Goal: Communication & Community: Answer question/provide support

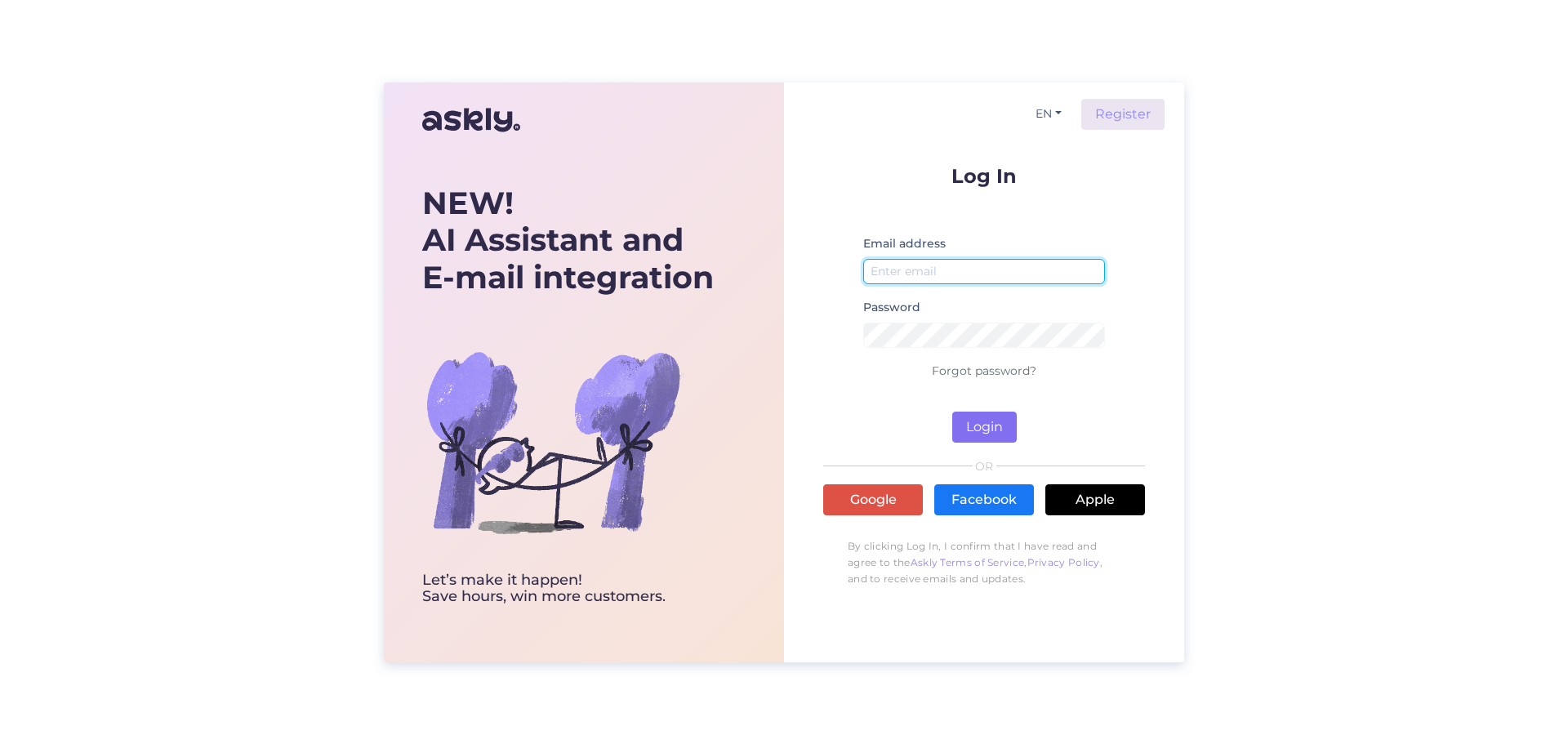
type input "[EMAIL_ADDRESS][DOMAIN_NAME]"
click at [980, 420] on button "Login" at bounding box center [985, 427] width 65 height 31
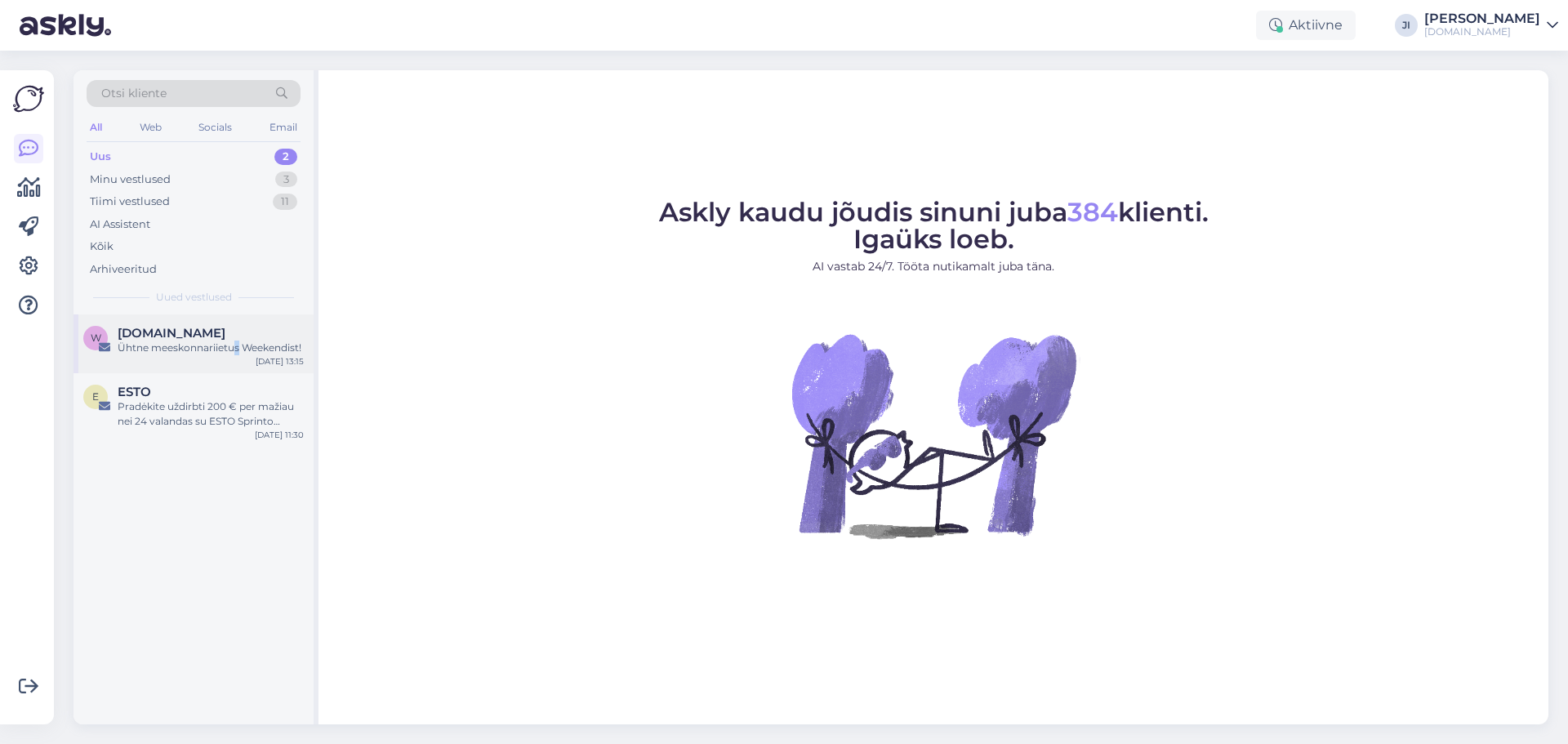
click at [238, 348] on div "Ühtne meeskonnariietus Weekendist!" at bounding box center [210, 347] width 186 height 14
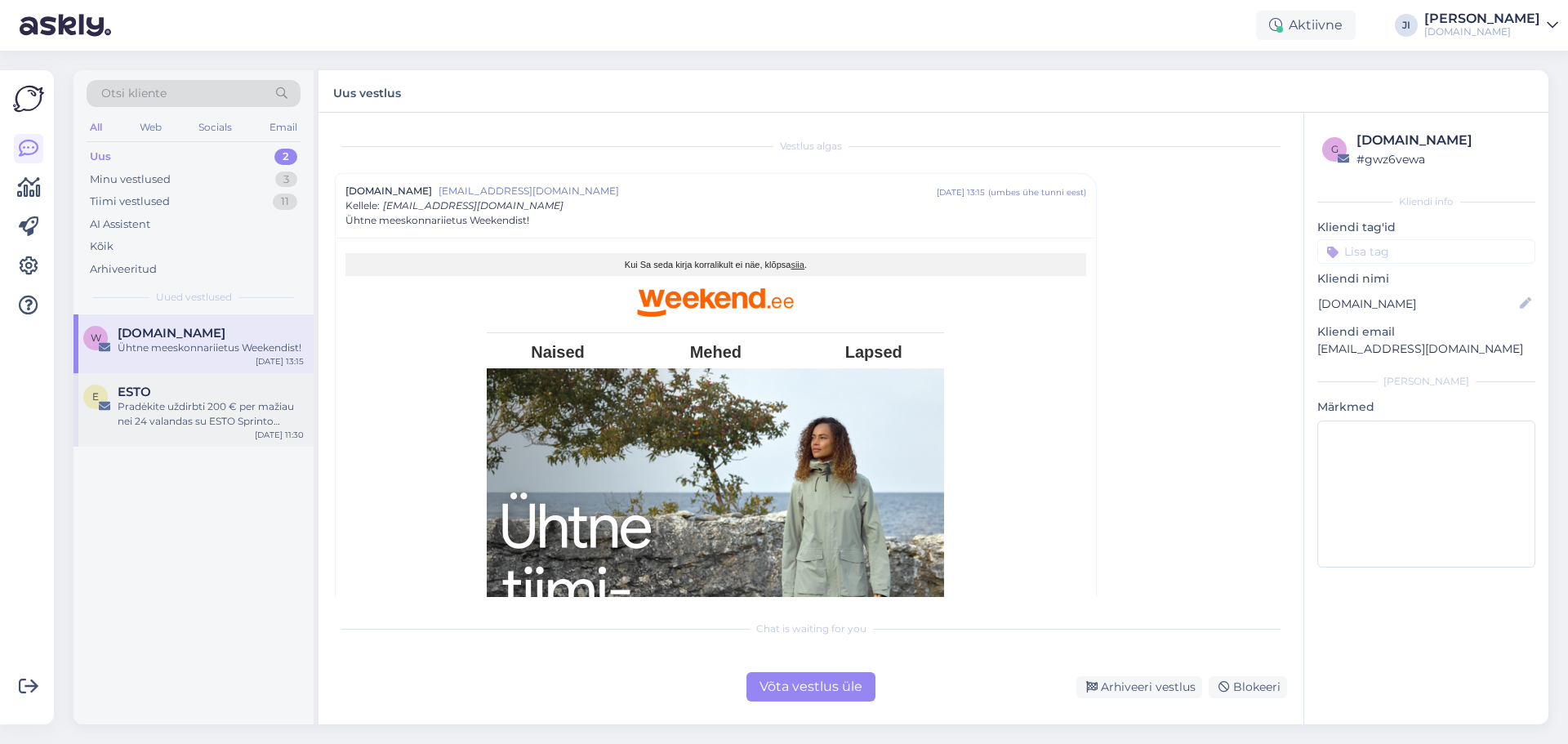
click at [241, 417] on div "Pradėkite uždirbti 200 € per mažiau nei 24 valandas su ESTO Sprinto Mėnesiu" at bounding box center [210, 414] width 186 height 30
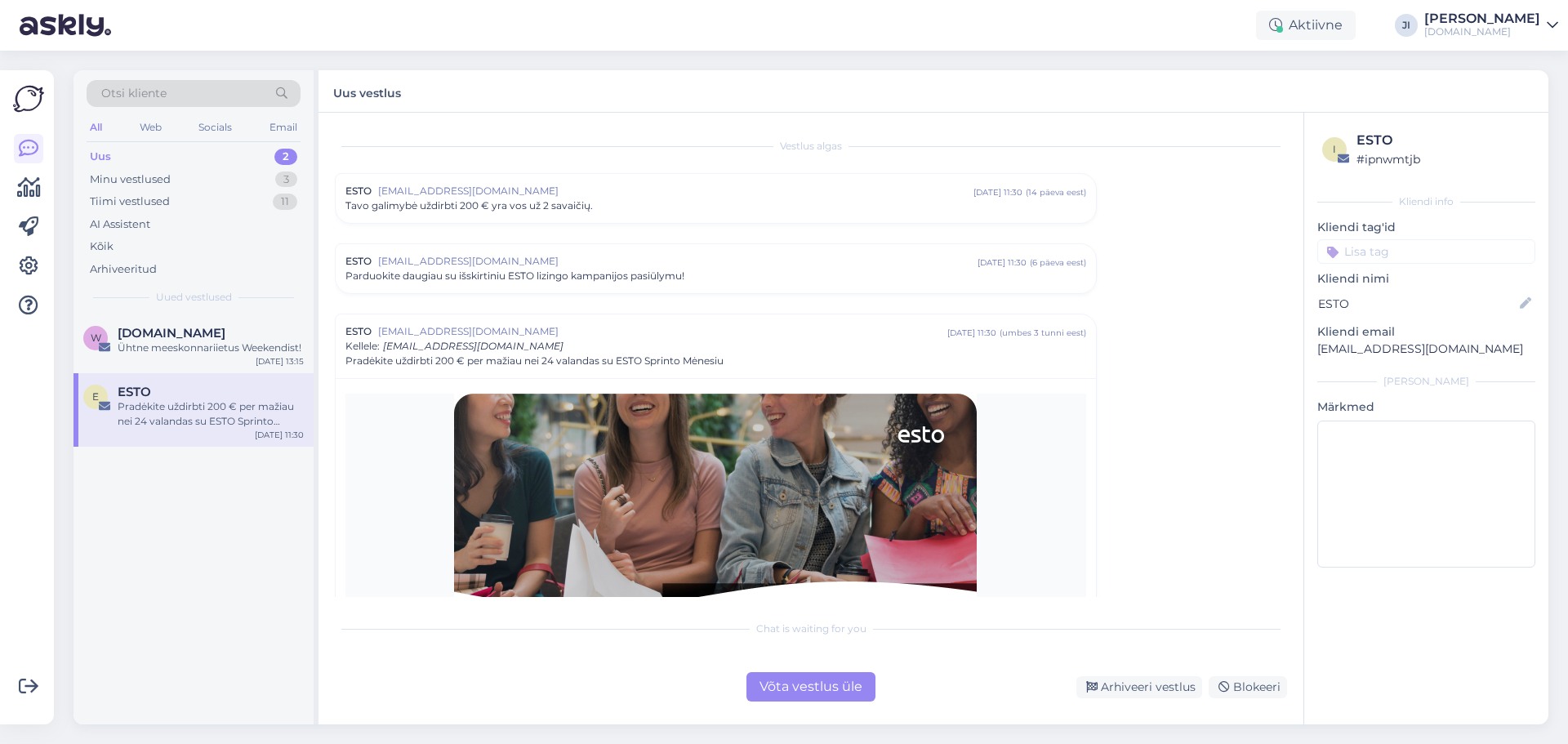
click at [241, 158] on div "Uus 2" at bounding box center [194, 157] width 214 height 23
click at [239, 178] on div "Minu vestlused 3" at bounding box center [194, 180] width 214 height 23
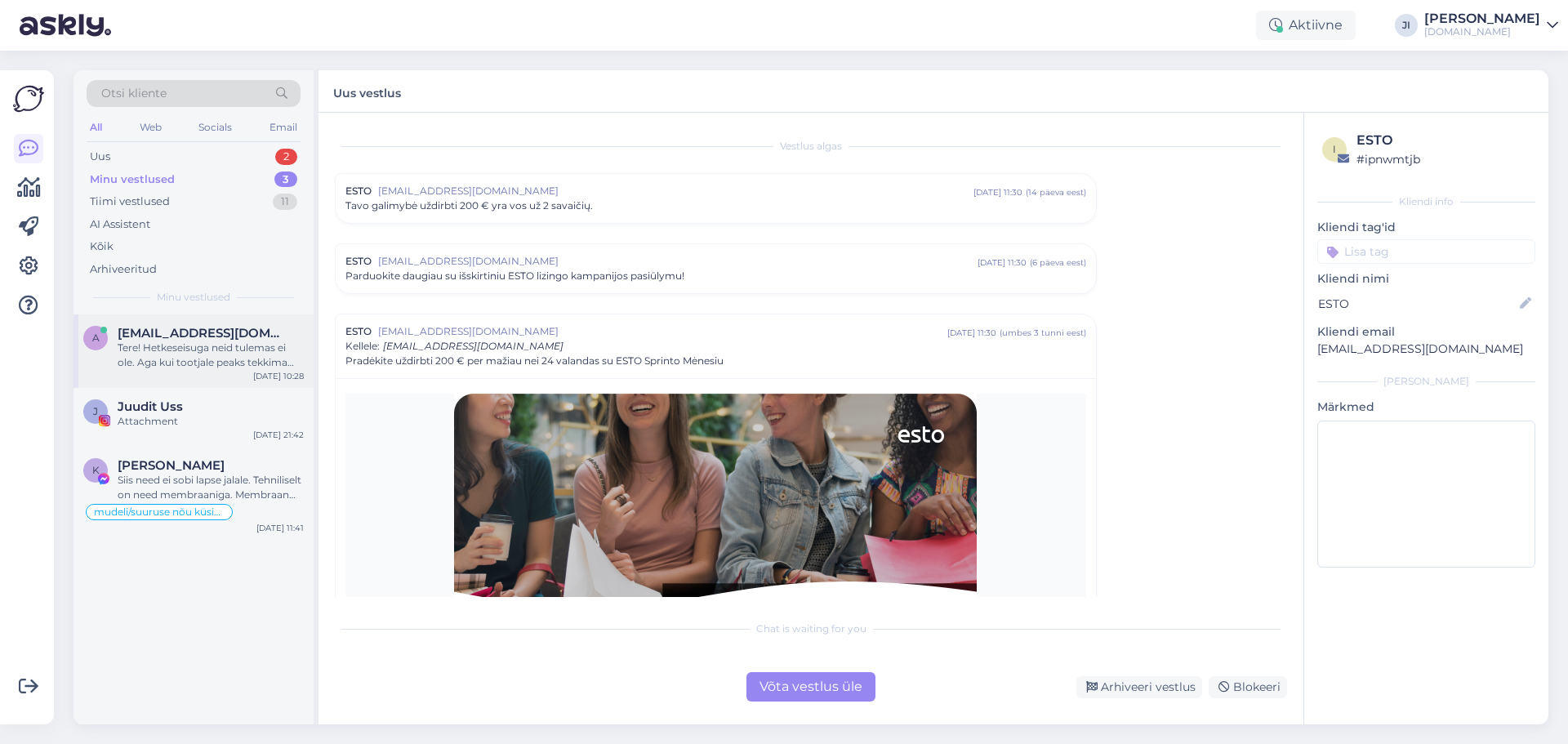
click at [260, 345] on div "Tere! Hetkeseisuga neid tulemas ei ole. Aga kui tootjale peaks tekkima lattu, s…" at bounding box center [210, 354] width 186 height 30
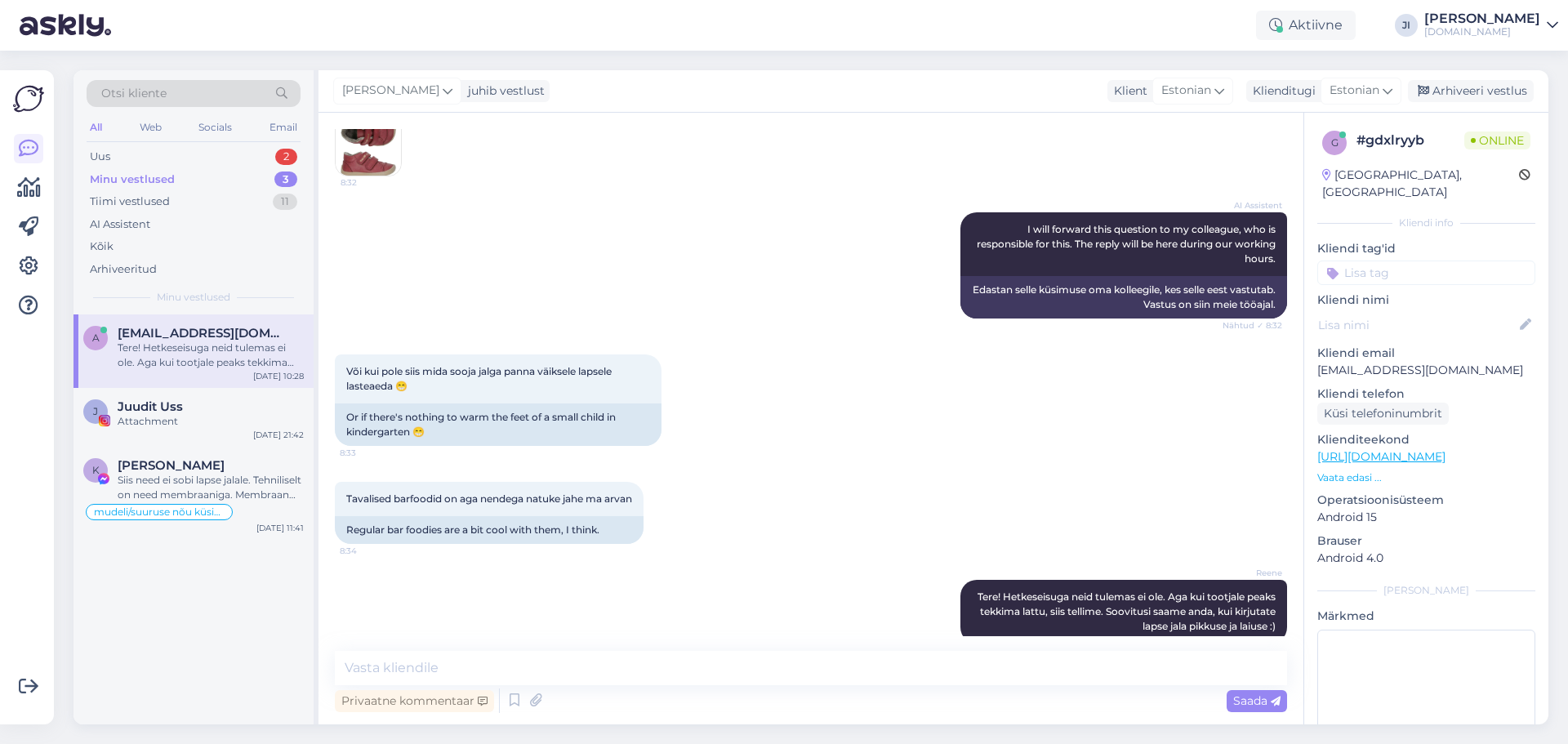
scroll to position [397, 0]
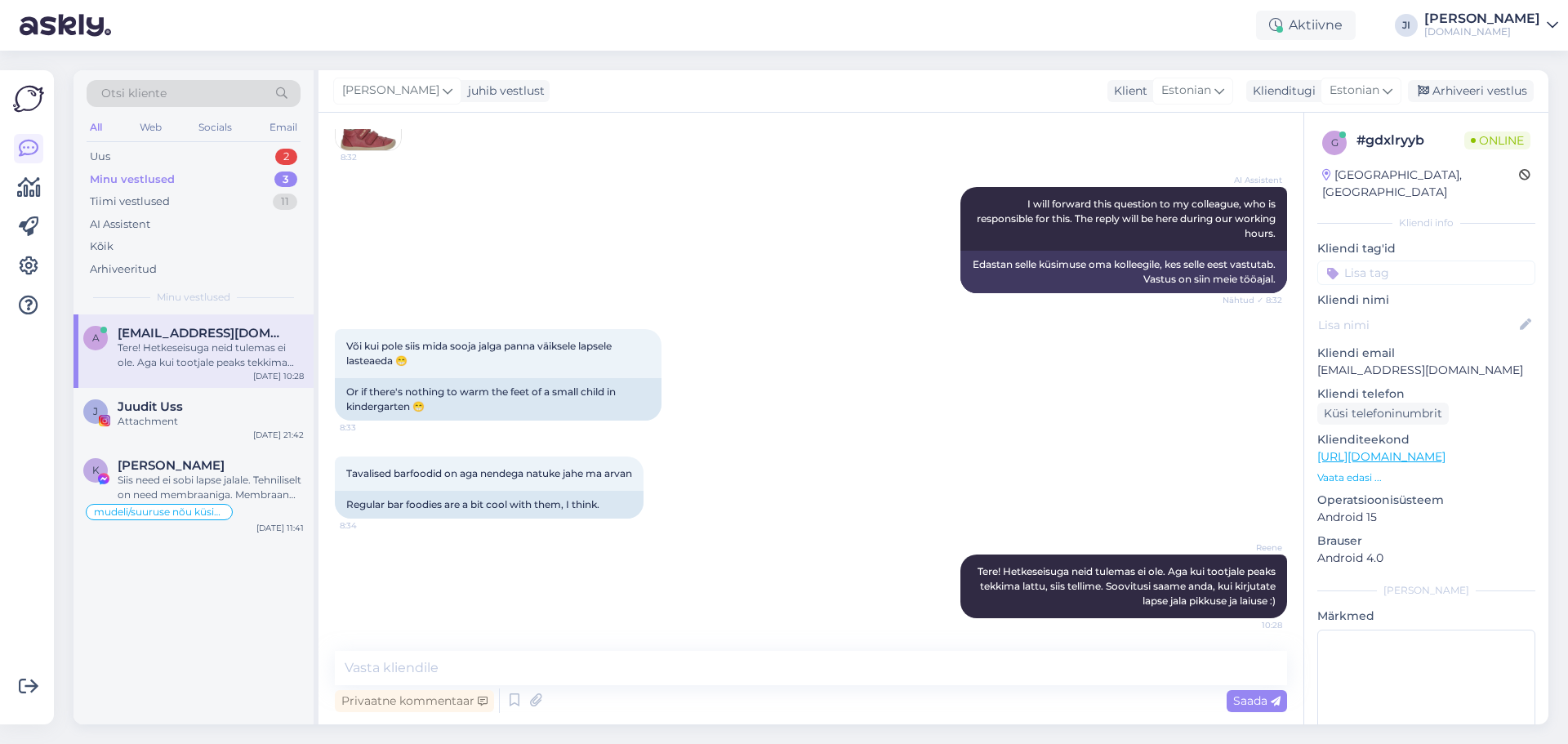
click at [1365, 261] on input at bounding box center [1427, 273] width 218 height 25
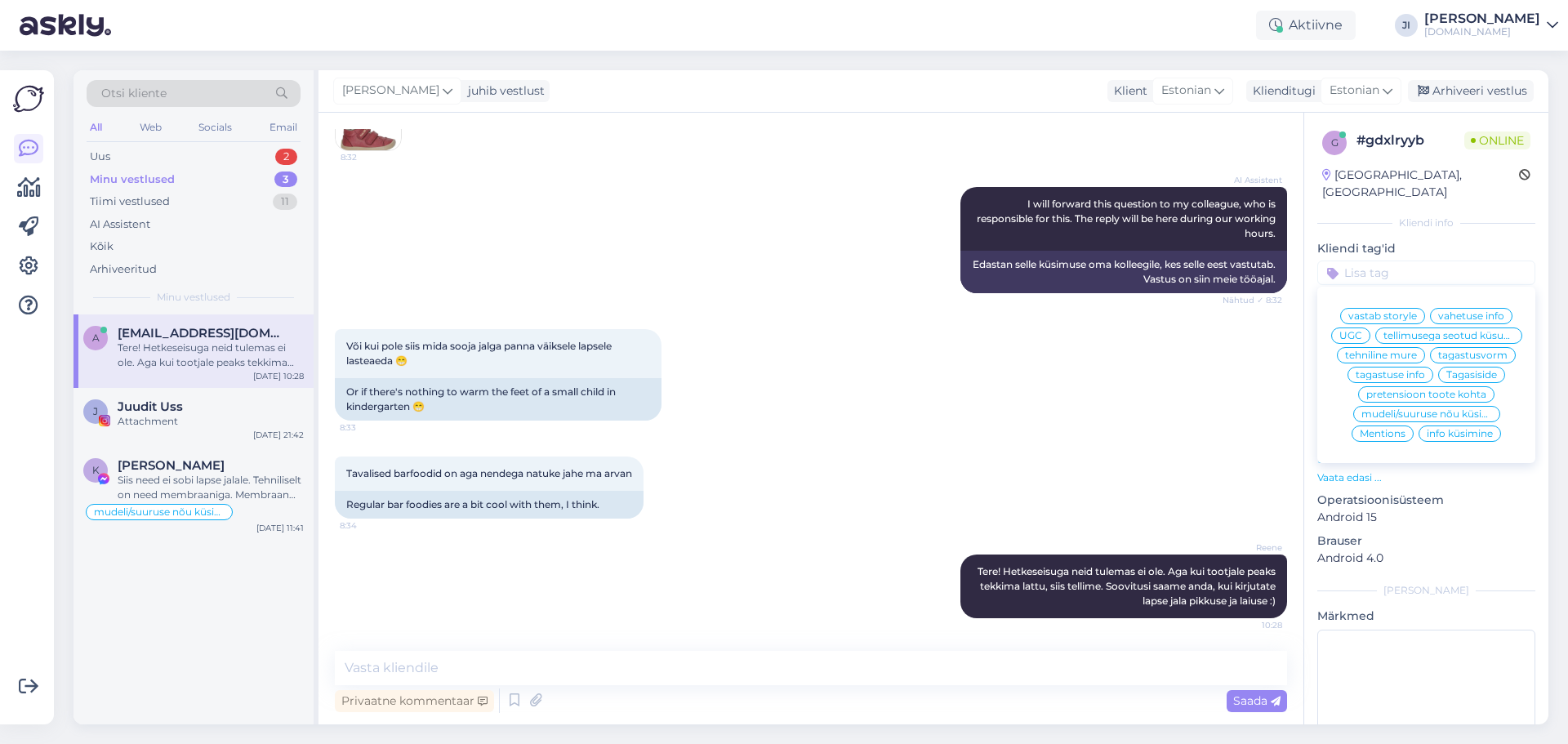
click at [1433, 432] on span "info küsimine" at bounding box center [1459, 434] width 66 height 10
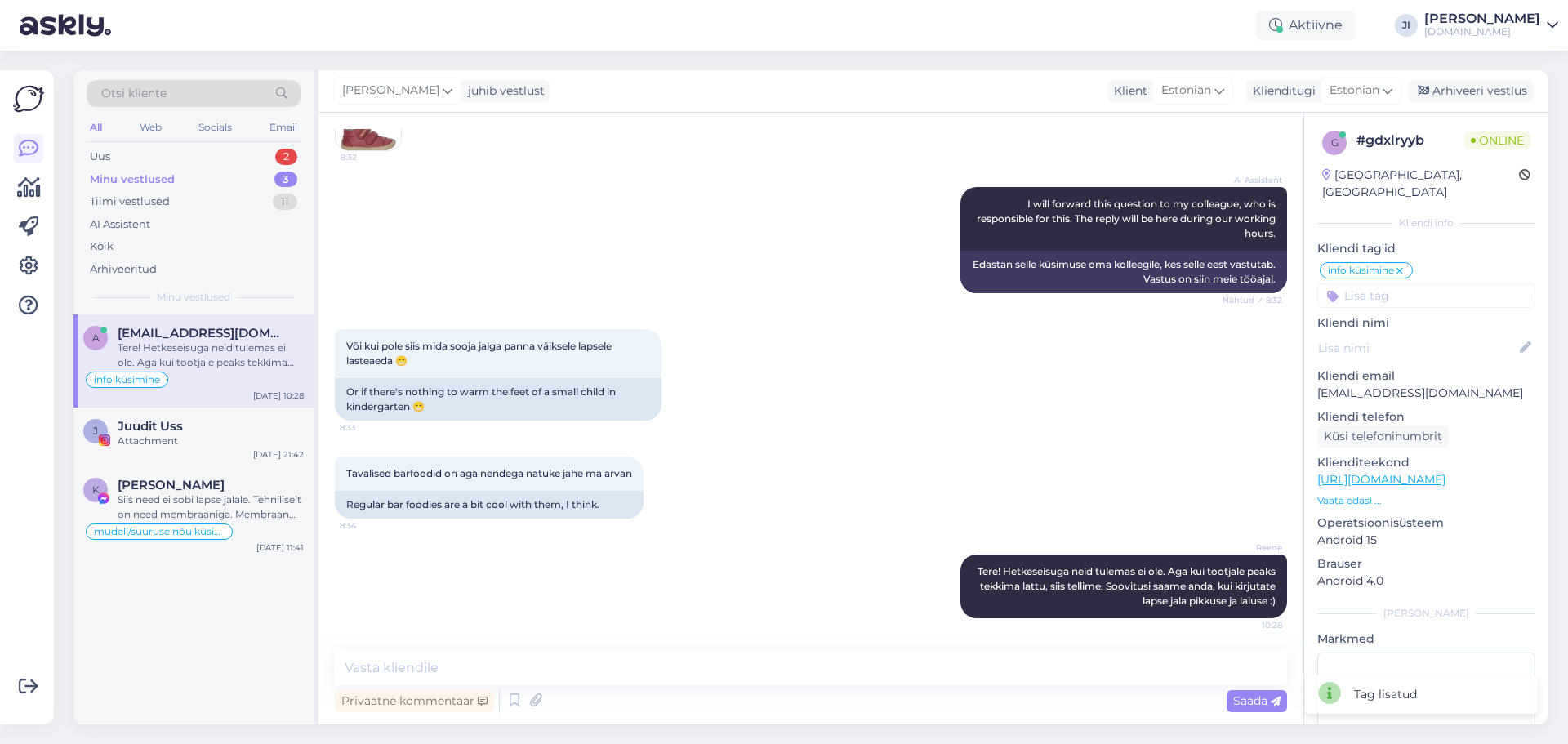
click at [256, 172] on div "Minu vestlused 3" at bounding box center [194, 180] width 214 height 23
click at [234, 146] on div "Uus 2" at bounding box center [194, 157] width 214 height 23
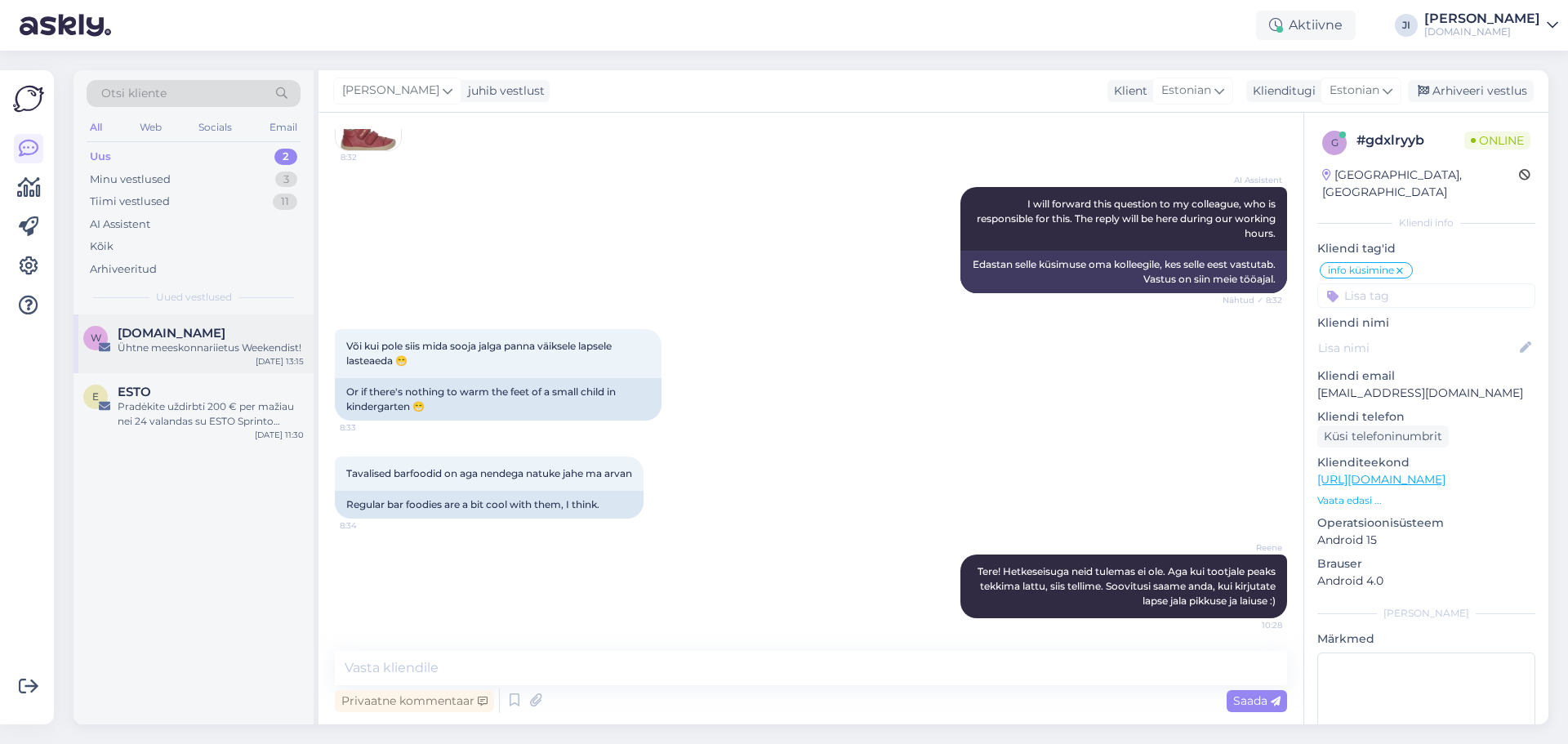
click at [216, 332] on div "[DOMAIN_NAME]" at bounding box center [210, 332] width 186 height 14
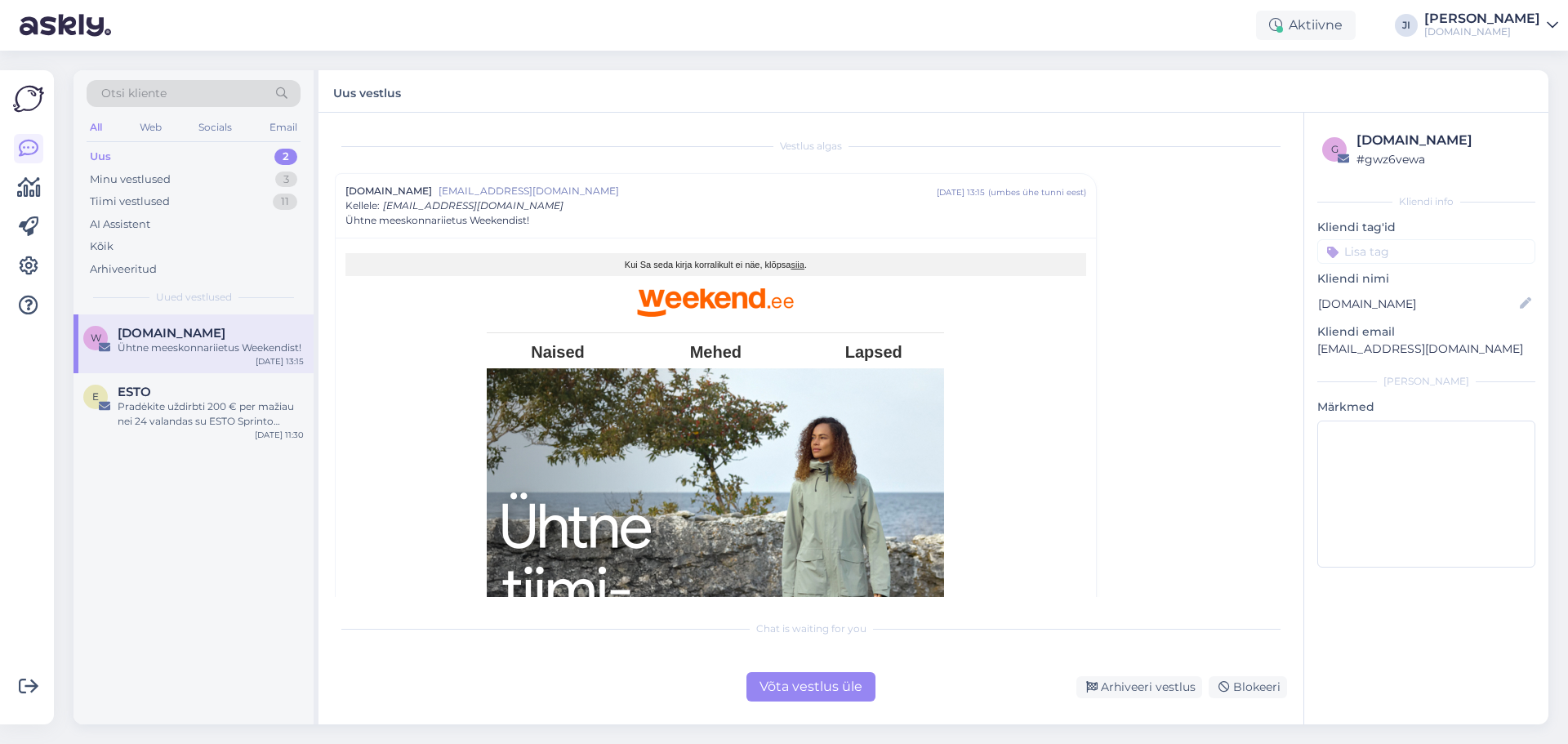
click at [839, 684] on div "Võta vestlus üle" at bounding box center [810, 686] width 129 height 30
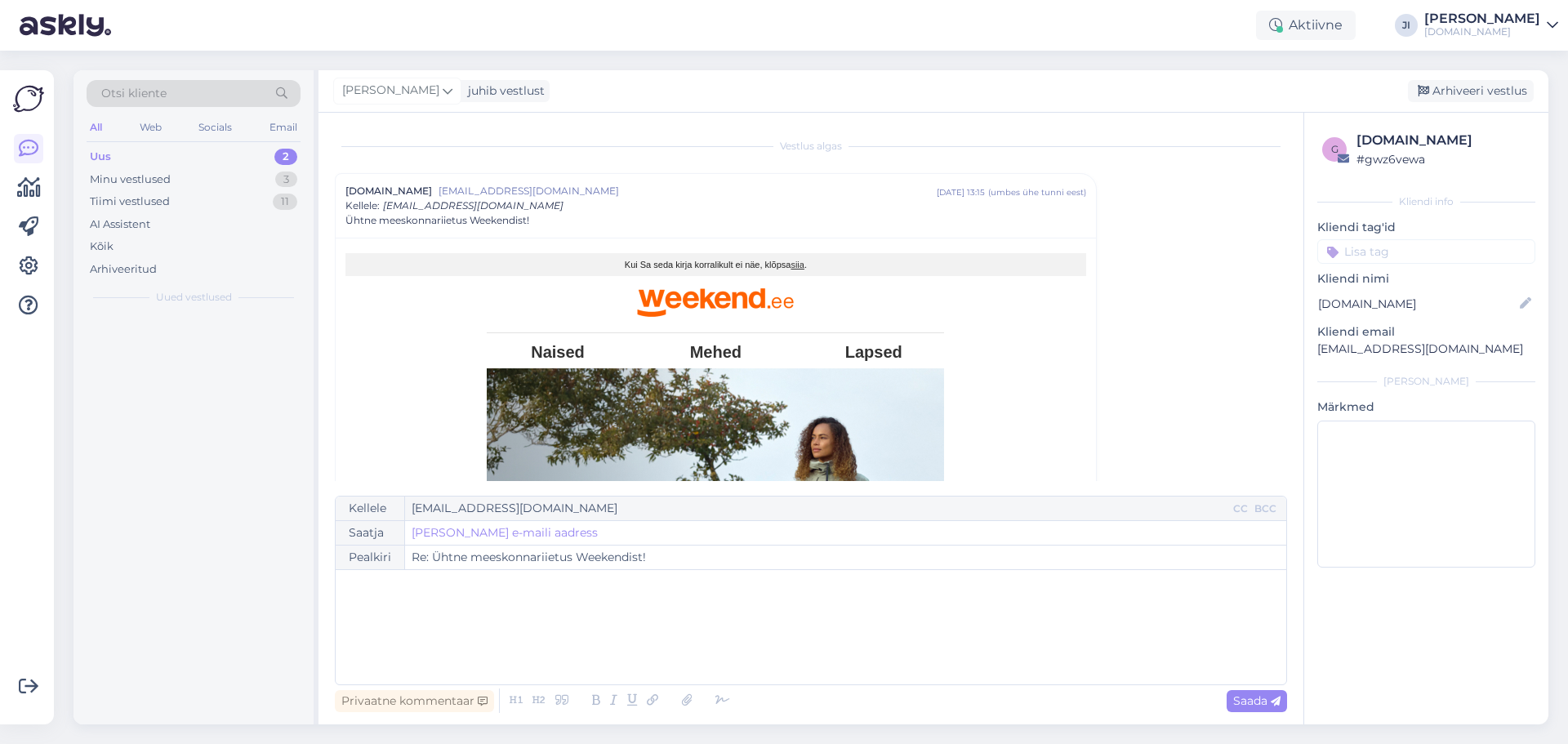
scroll to position [44, 0]
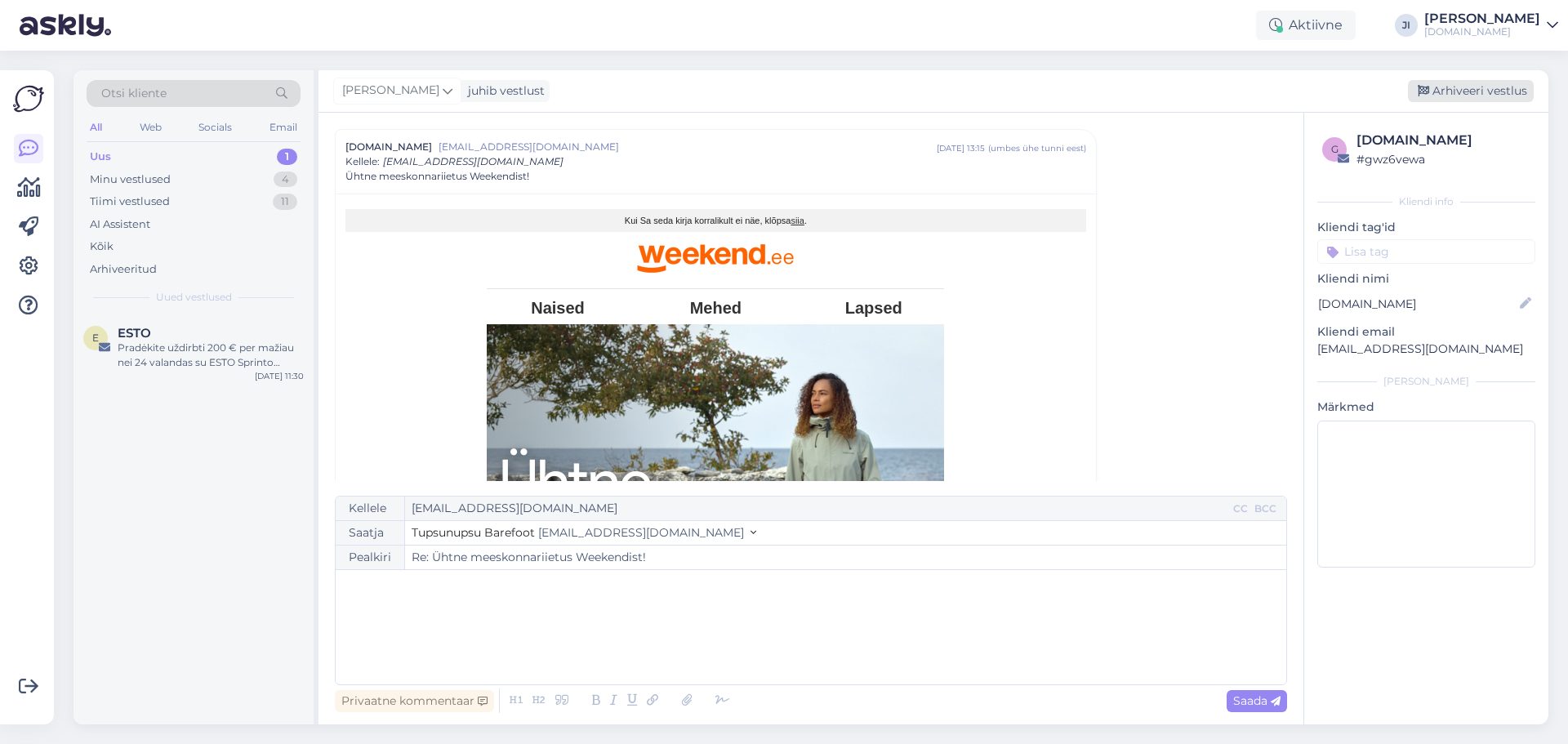
click at [1481, 83] on div "Arhiveeri vestlus" at bounding box center [1471, 91] width 126 height 22
click at [183, 342] on div "Pradėkite uždirbti 200 € per mažiau nei 24 valandas su ESTO Sprinto Mėnesiu" at bounding box center [210, 354] width 186 height 30
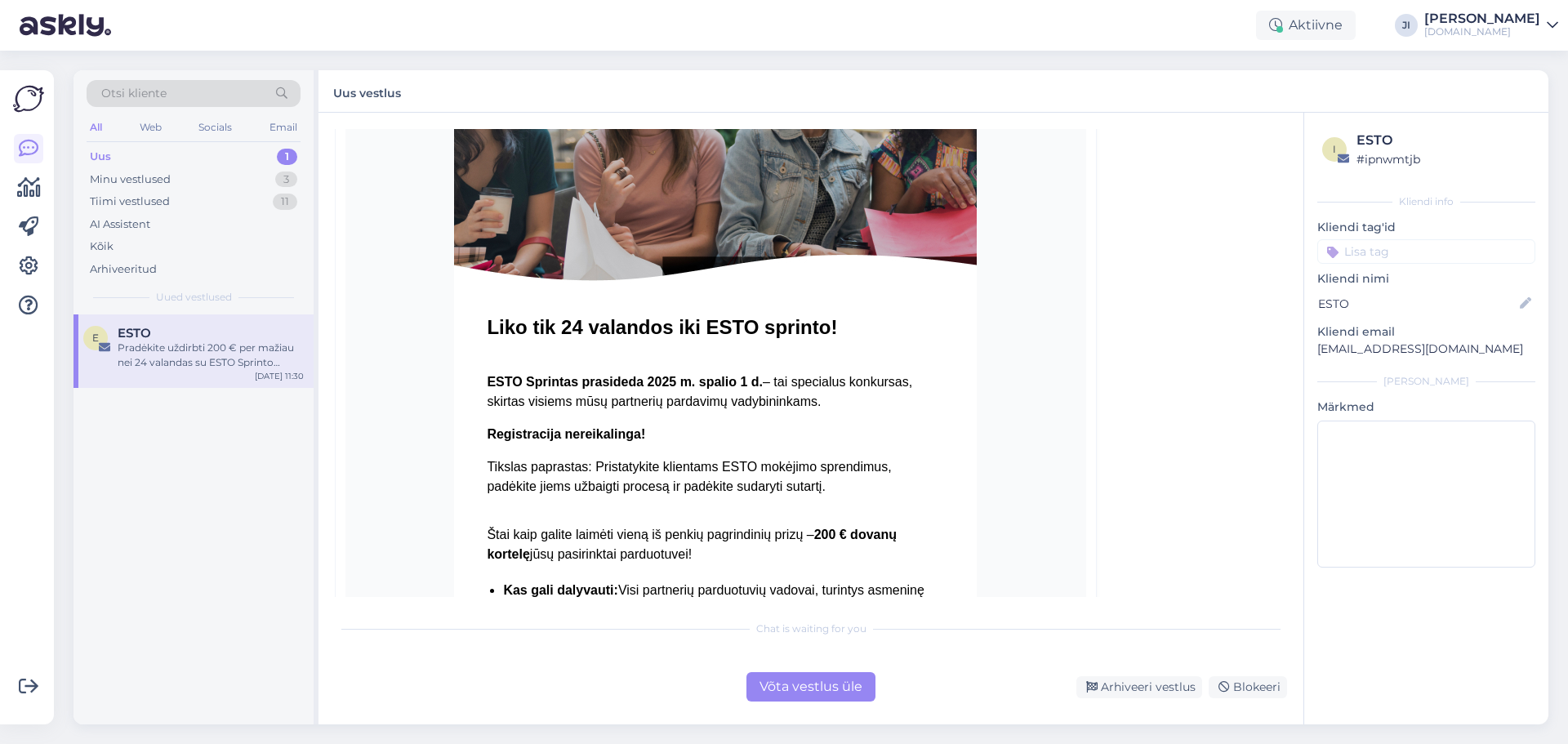
scroll to position [0, 0]
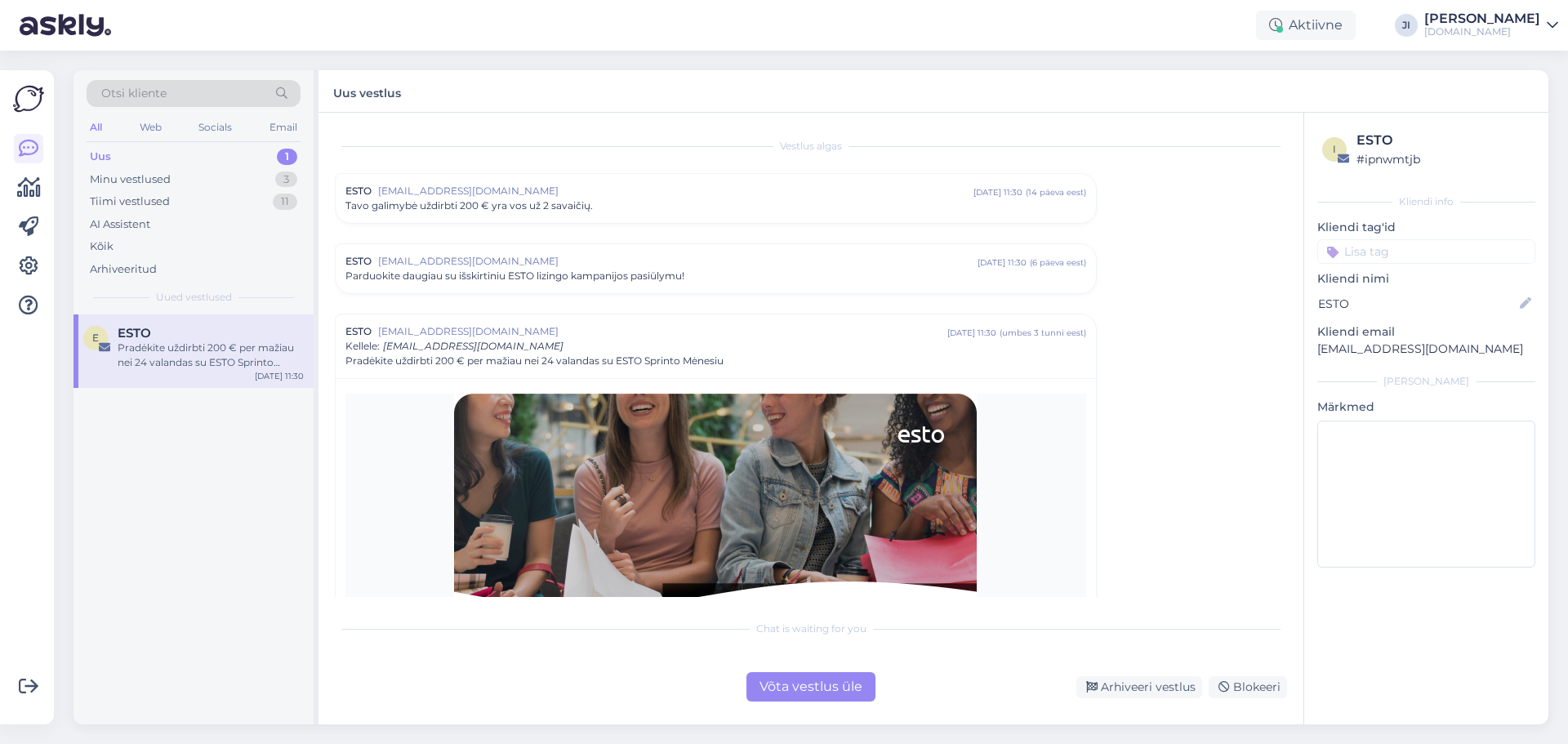
click at [212, 162] on div "Uus 1" at bounding box center [194, 157] width 214 height 23
click at [227, 335] on div "ESTO" at bounding box center [210, 332] width 186 height 14
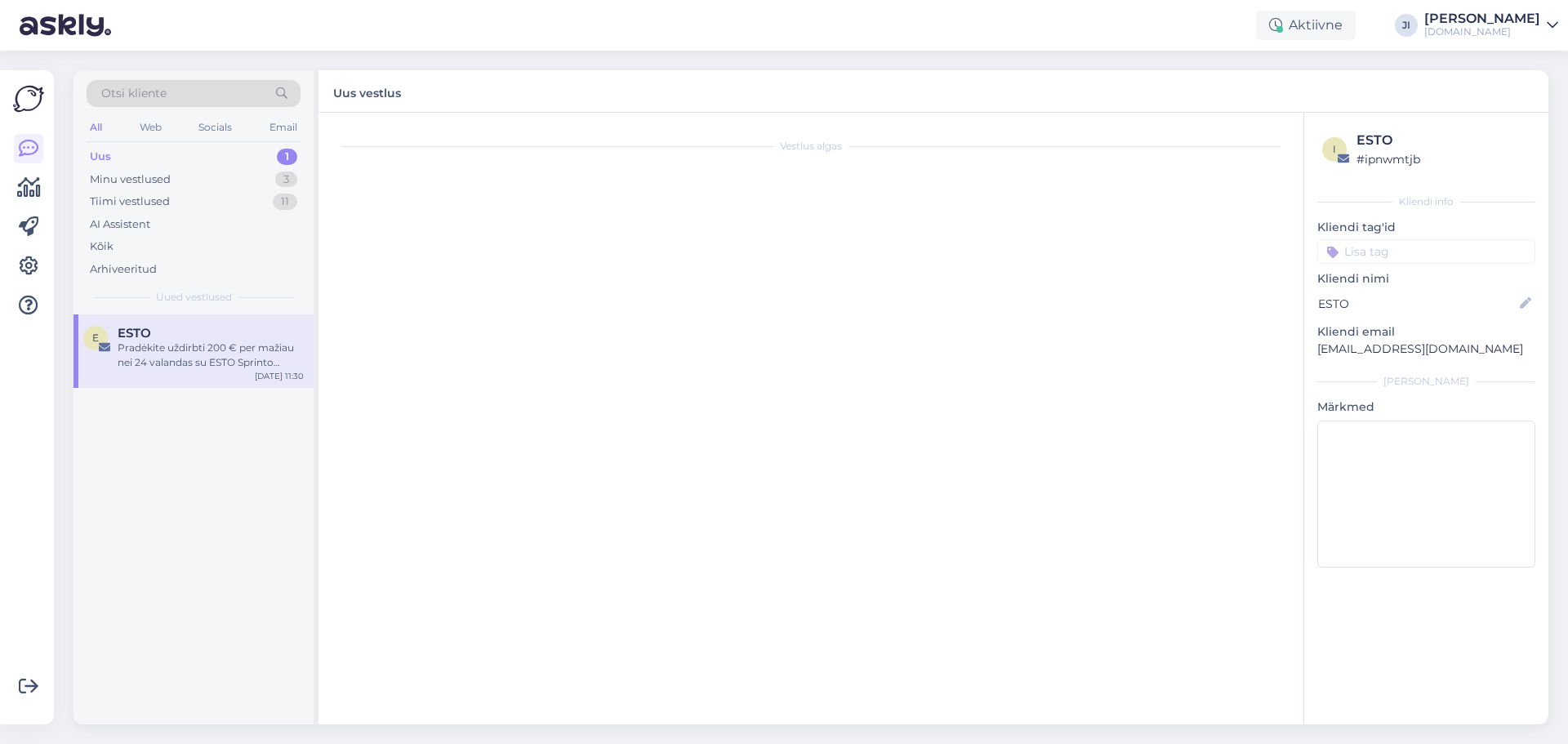
scroll to position [184, 0]
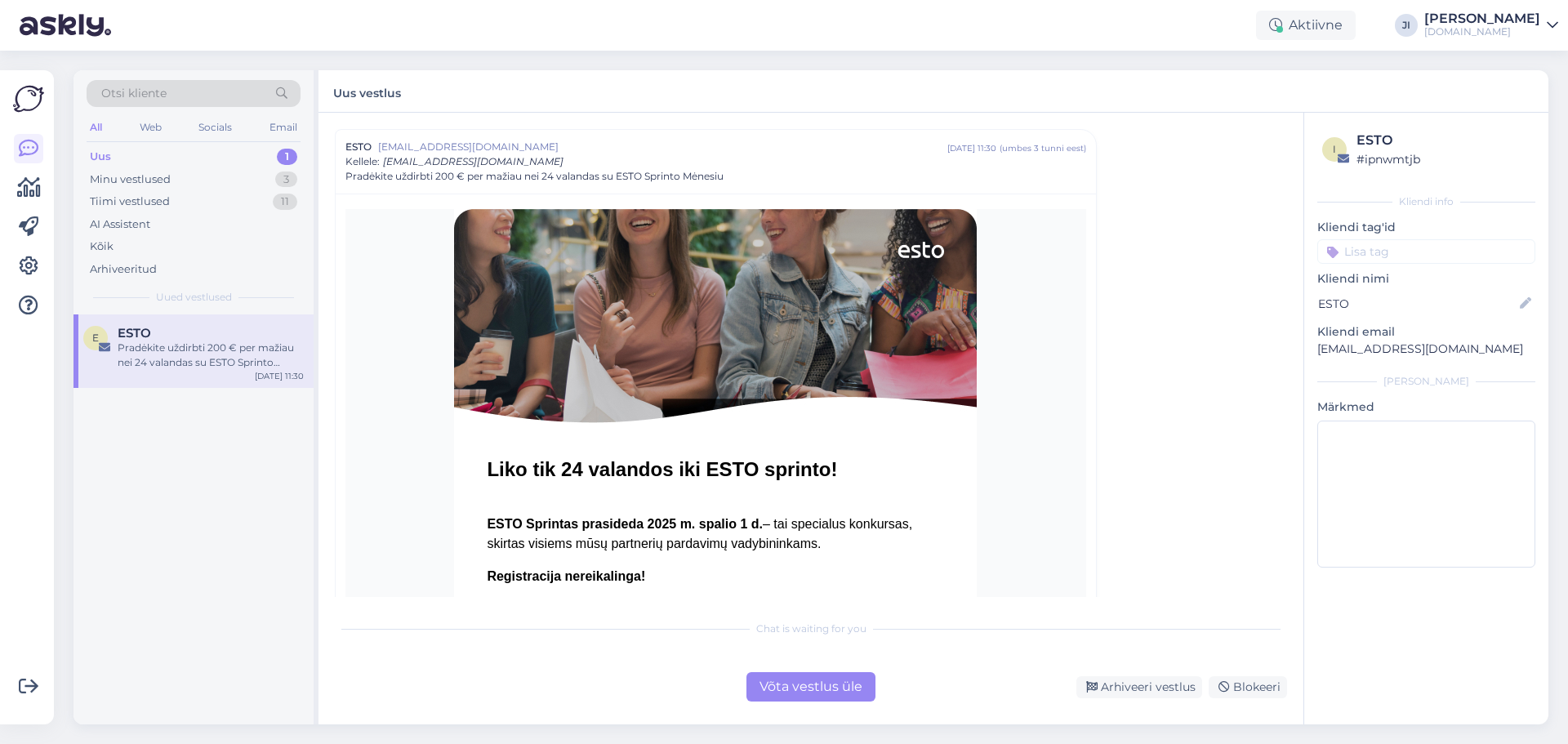
click at [860, 682] on div "Võta vestlus üle" at bounding box center [810, 686] width 129 height 30
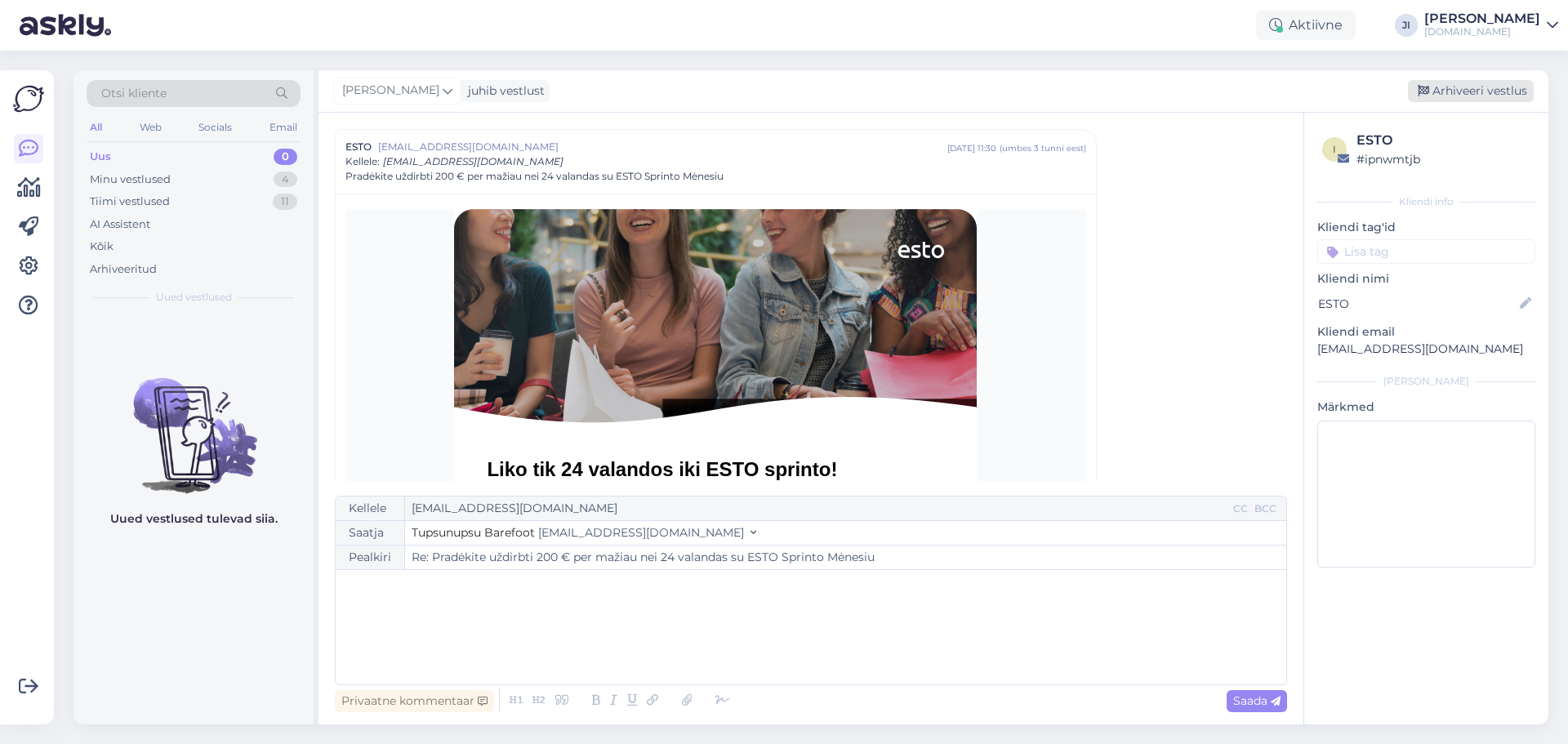
click at [1471, 83] on div "Arhiveeri vestlus" at bounding box center [1471, 91] width 126 height 22
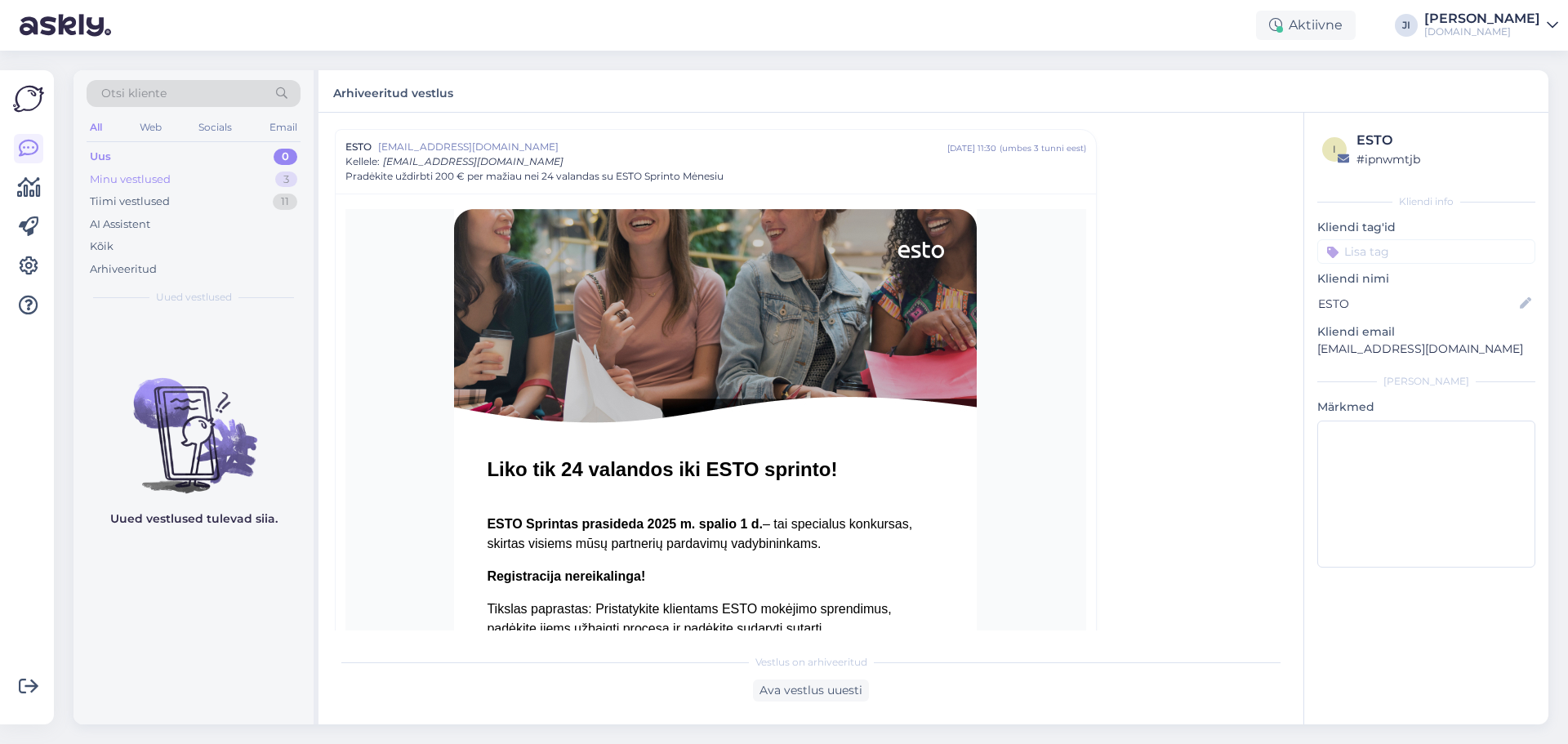
click at [204, 173] on div "Minu vestlused 3" at bounding box center [194, 180] width 214 height 23
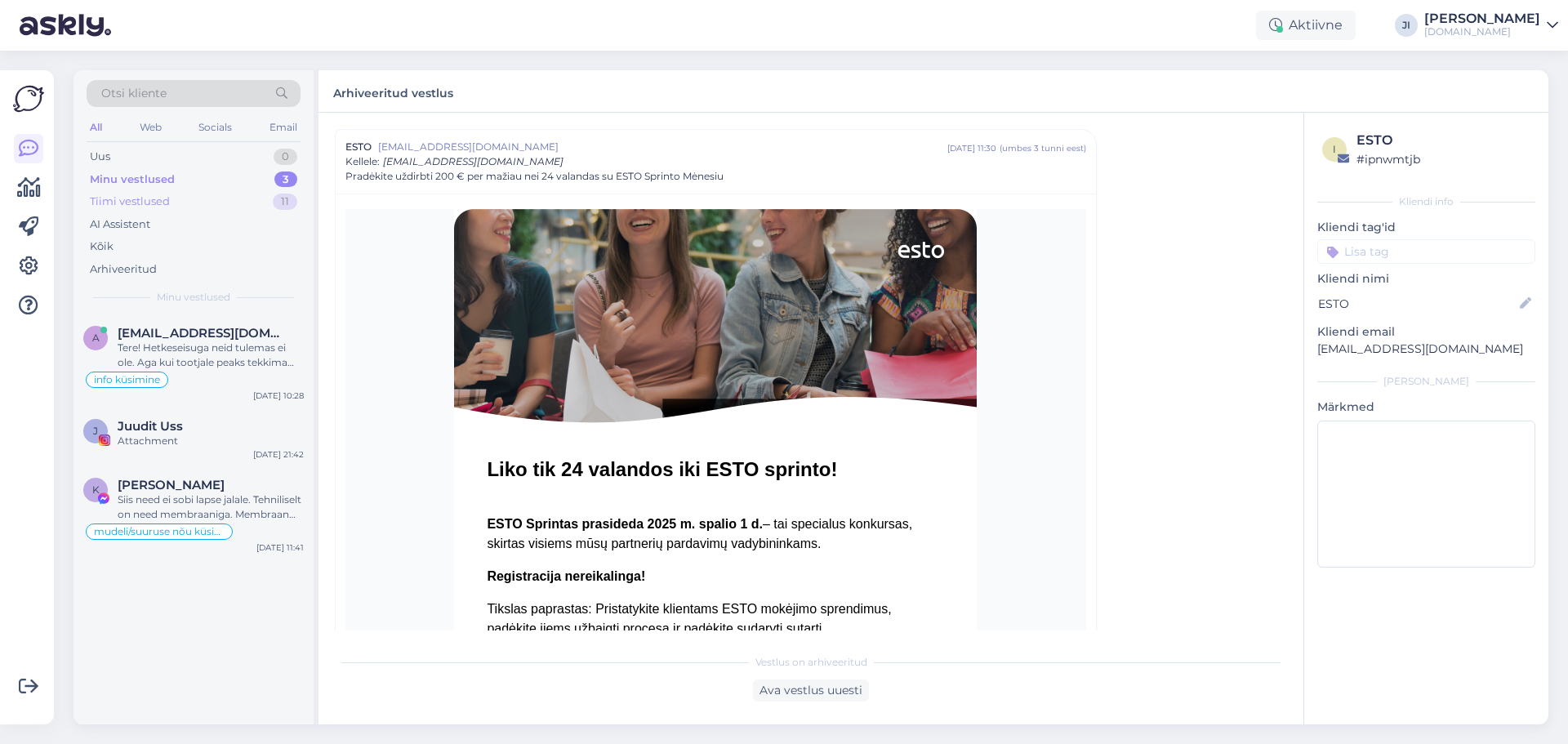
click at [195, 204] on div "Tiimi vestlused 11" at bounding box center [194, 202] width 214 height 23
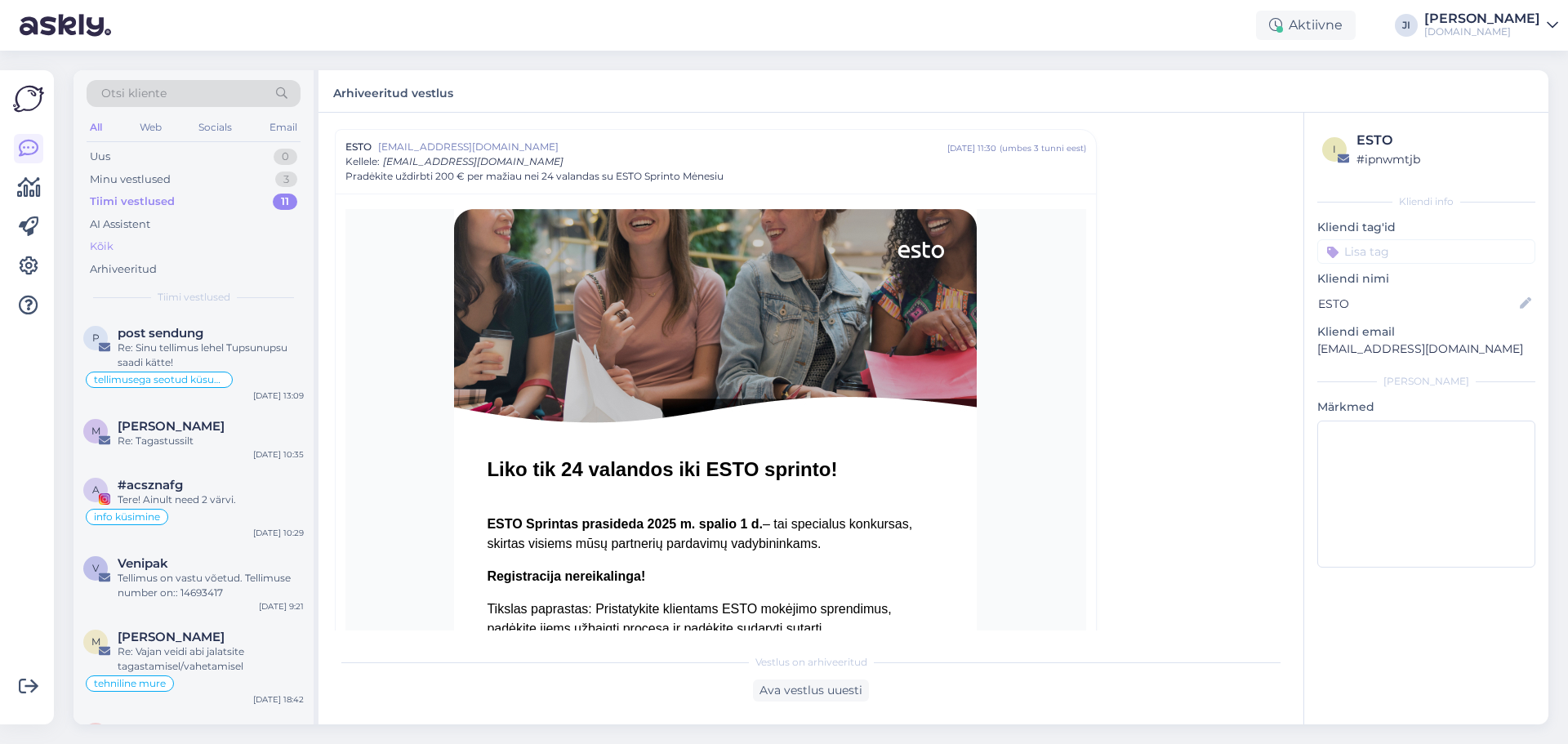
click at [197, 238] on div "Kõik" at bounding box center [194, 246] width 214 height 23
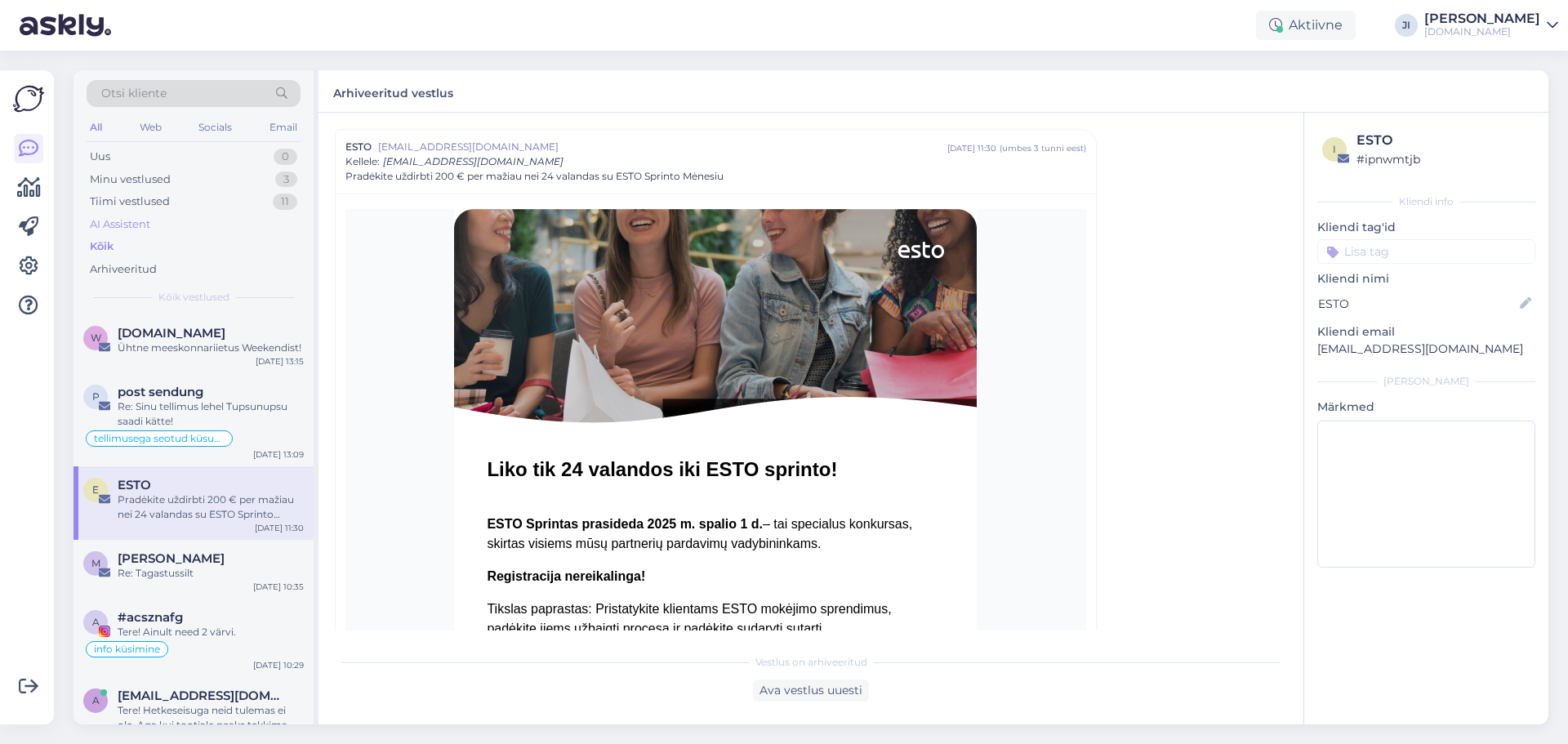
click at [198, 222] on div "AI Assistent" at bounding box center [194, 224] width 214 height 23
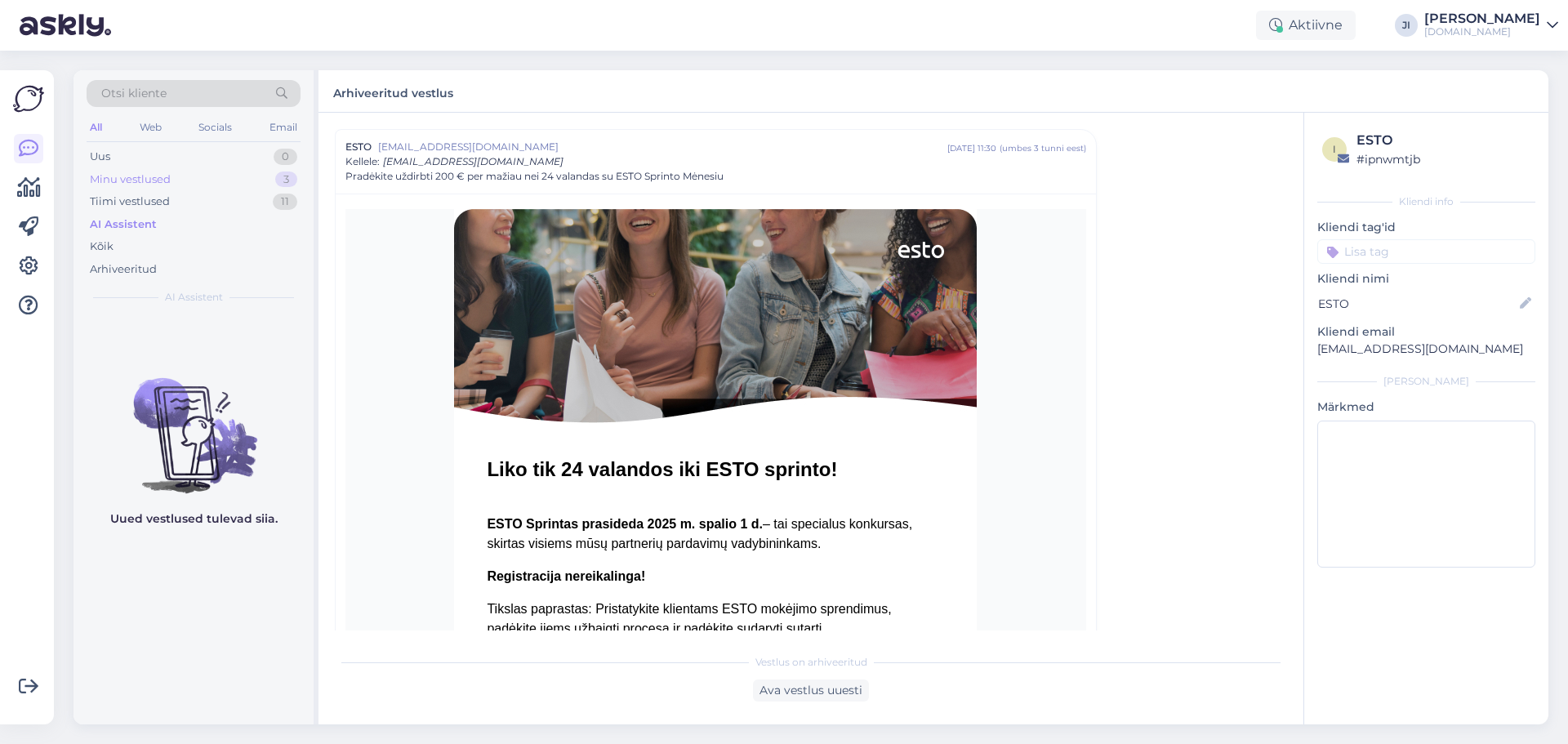
click at [170, 174] on div "Minu vestlused" at bounding box center [130, 179] width 81 height 16
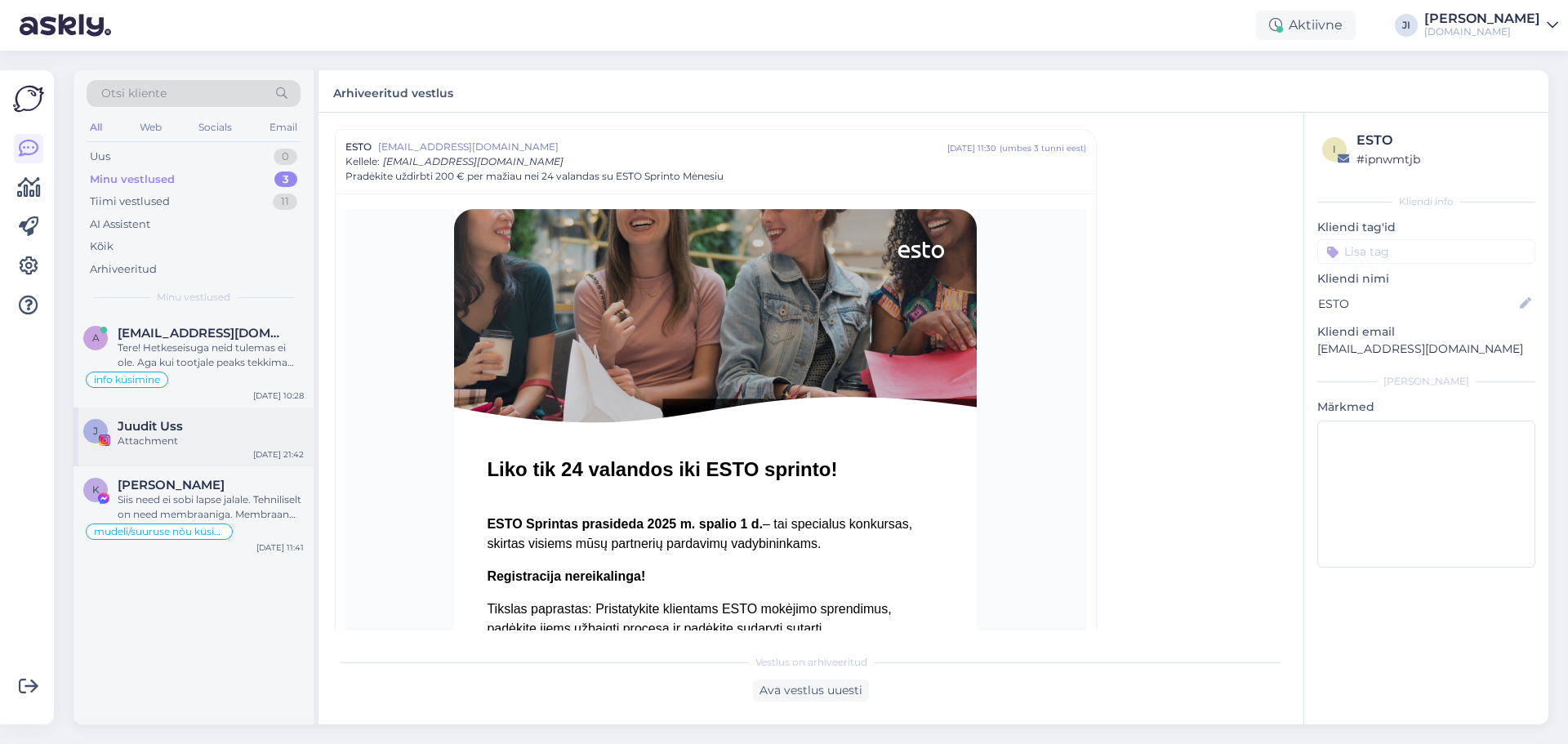
click at [235, 448] on div "J Juudit Uss Attachment [DATE] 21:42" at bounding box center [193, 436] width 240 height 59
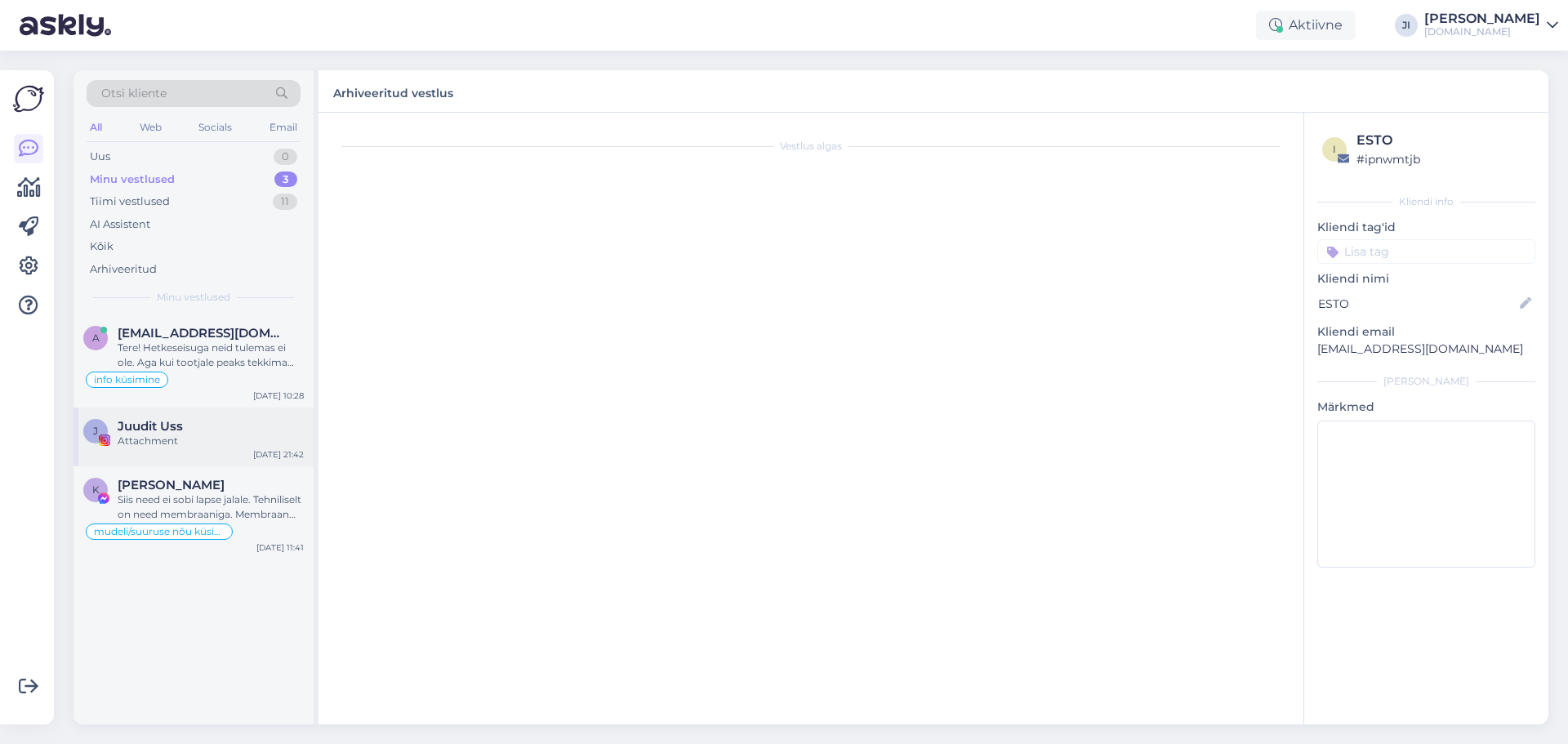
scroll to position [0, 0]
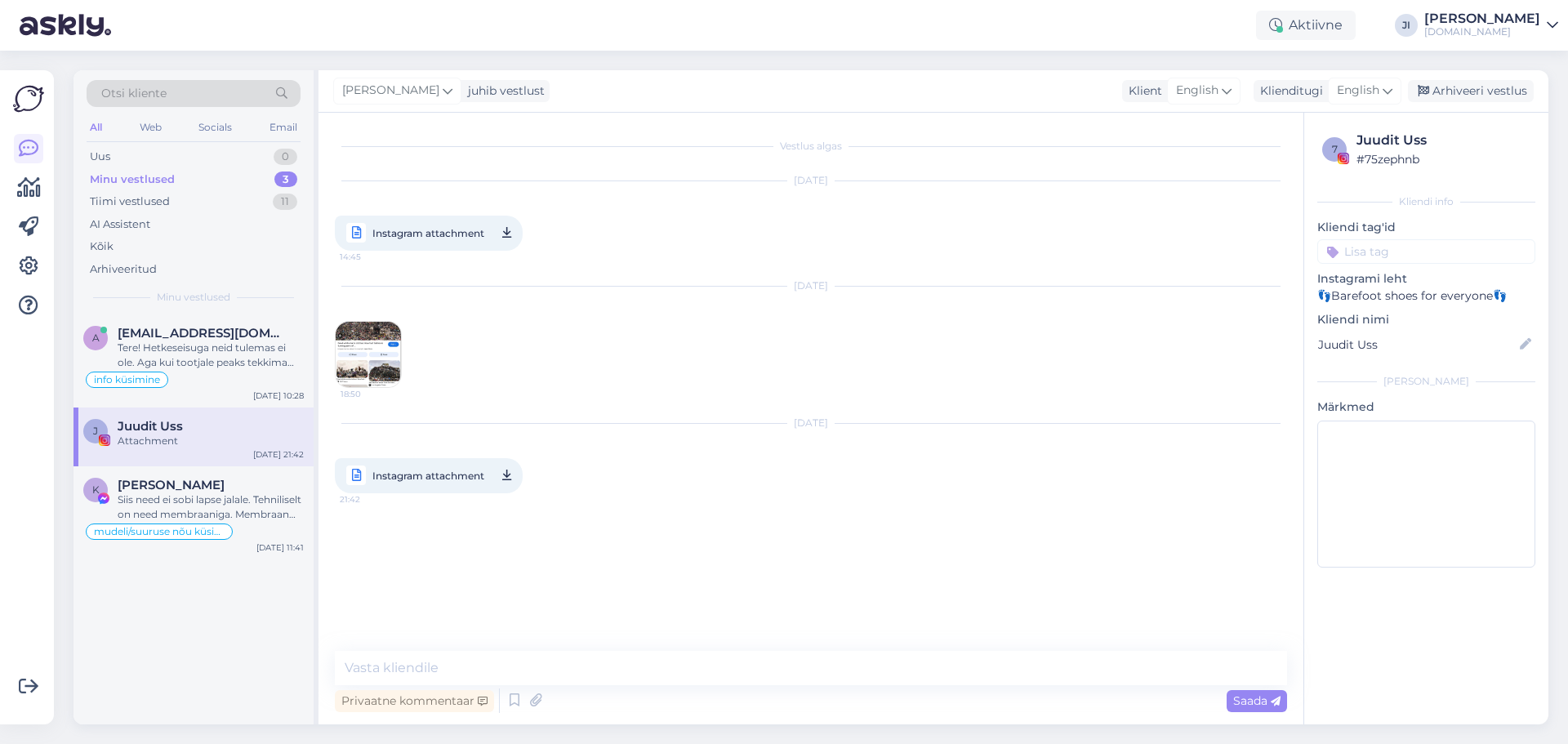
click at [366, 366] on img at bounding box center [368, 354] width 65 height 65
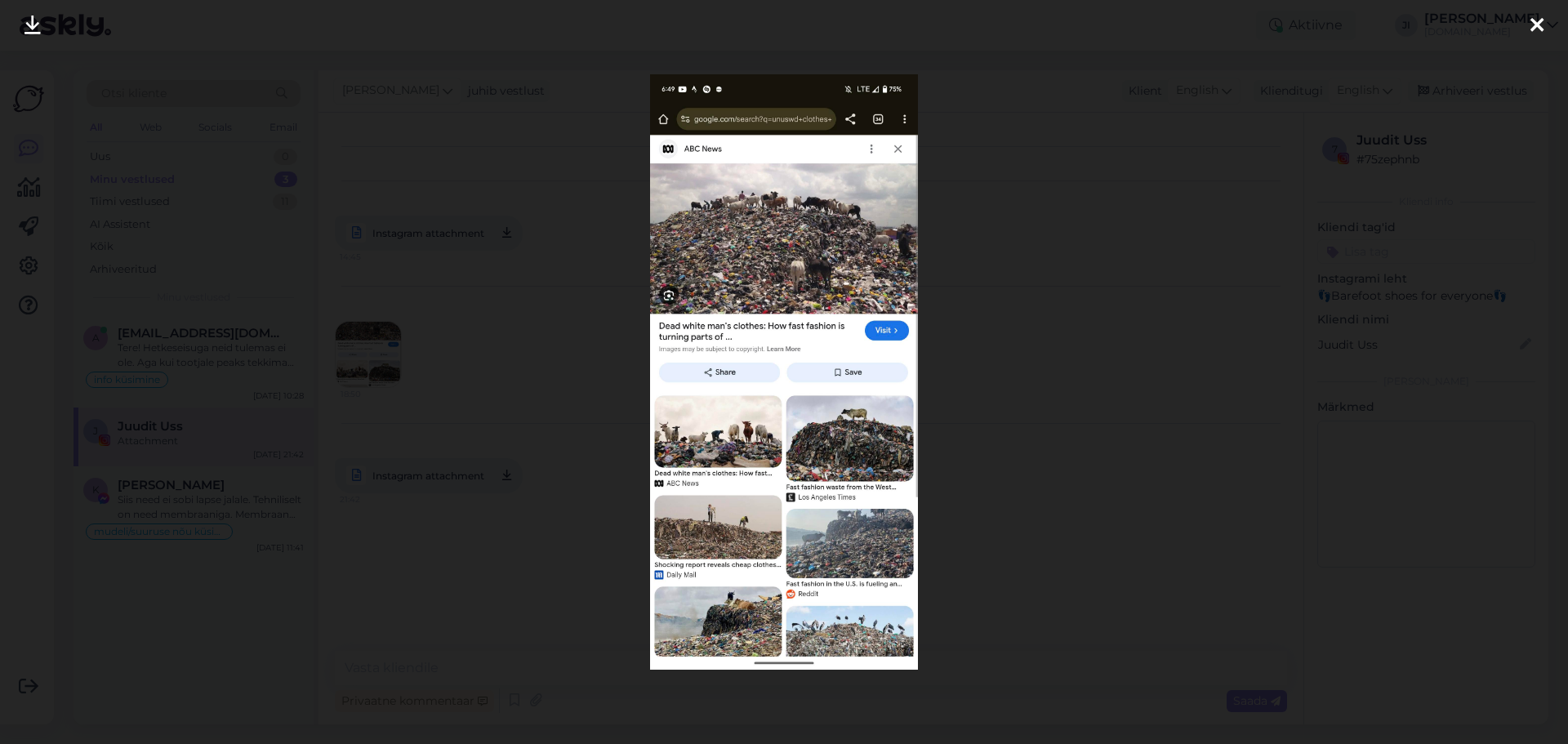
click at [1525, 26] on div at bounding box center [1536, 26] width 32 height 52
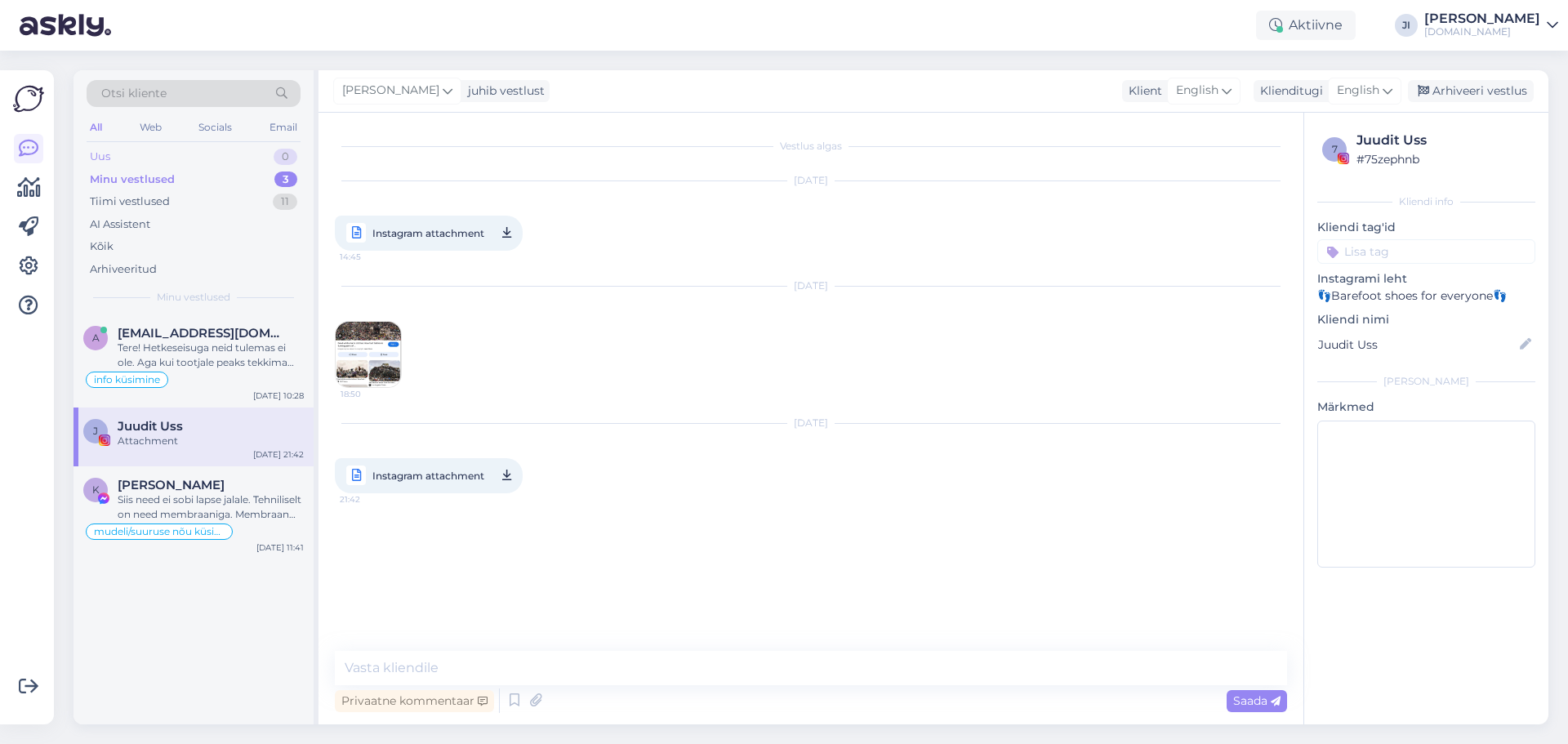
click at [194, 160] on div "Uus 0" at bounding box center [194, 157] width 214 height 23
